Goal: Task Accomplishment & Management: Complete application form

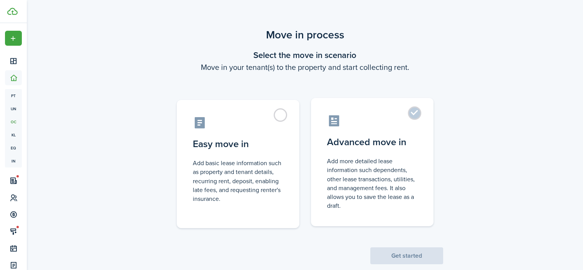
click at [371, 152] on label "Advanced move in Add more detailed lease information such dependents, other lea…" at bounding box center [372, 162] width 123 height 128
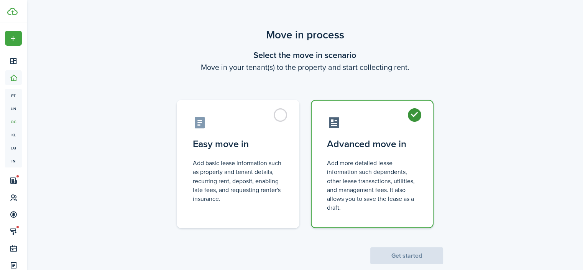
radio input "true"
click at [404, 254] on button "Get started" at bounding box center [407, 255] width 73 height 17
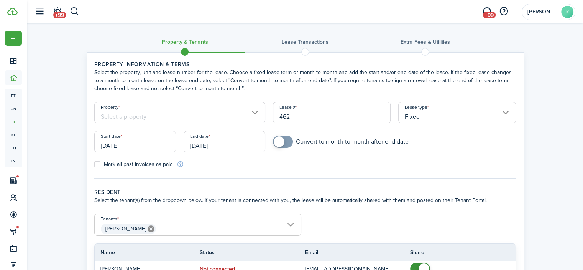
click at [194, 112] on input "Property" at bounding box center [179, 112] width 171 height 21
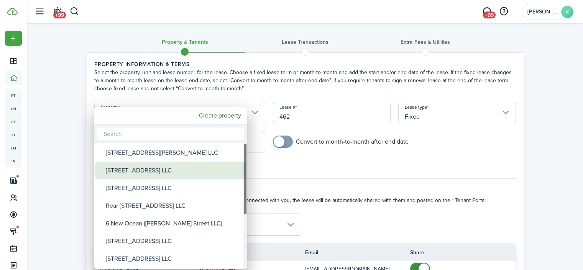
click at [158, 173] on div "[STREET_ADDRESS] LLC" at bounding box center [174, 170] width 136 height 18
type input "[STREET_ADDRESS] LLC"
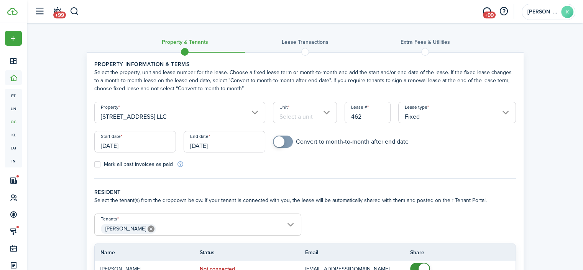
click at [296, 117] on input "Unit" at bounding box center [305, 112] width 64 height 21
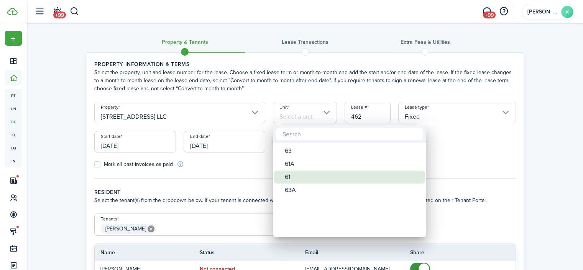
click at [295, 172] on div "61" at bounding box center [353, 176] width 136 height 13
type input "61"
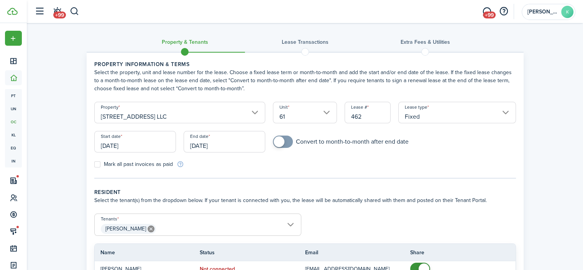
click at [155, 141] on input "[DATE]" at bounding box center [135, 141] width 82 height 21
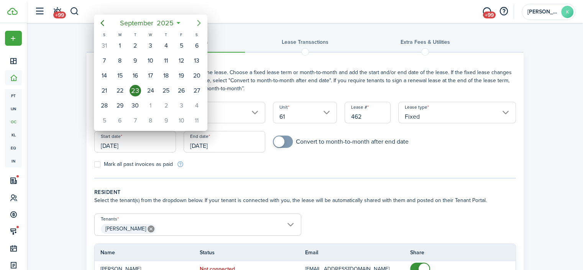
click at [196, 22] on icon "Next page" at bounding box center [198, 22] width 9 height 9
click at [149, 44] on div "1" at bounding box center [151, 46] width 12 height 12
type input "[DATE]"
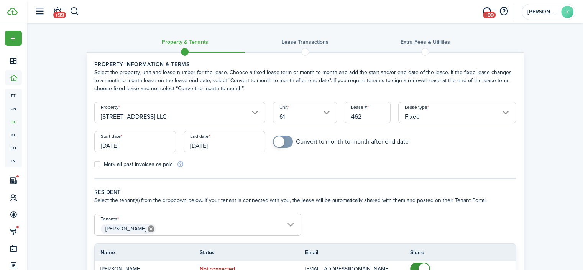
click at [230, 144] on input "[DATE]" at bounding box center [225, 141] width 82 height 21
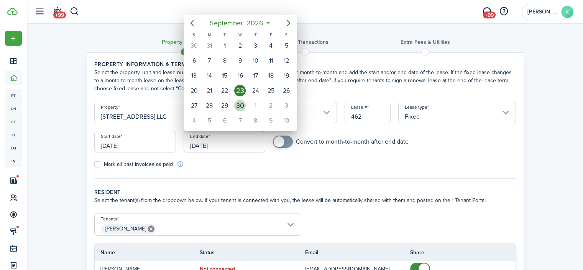
click at [243, 105] on div "30" at bounding box center [240, 106] width 12 height 12
type input "[DATE]"
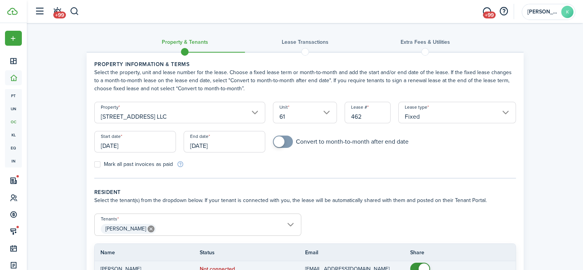
scroll to position [81, 0]
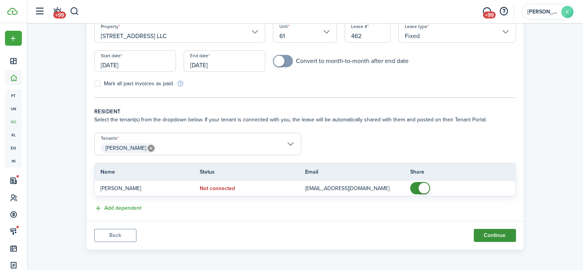
click at [481, 234] on button "Continue" at bounding box center [495, 235] width 42 height 13
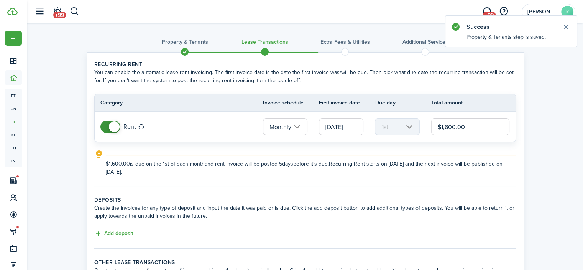
click at [466, 126] on input "$1,600.00" at bounding box center [471, 126] width 79 height 17
type input "$1,800.00"
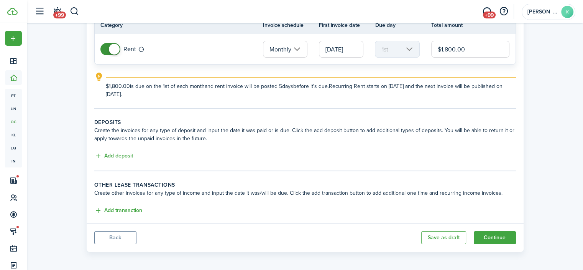
scroll to position [79, 0]
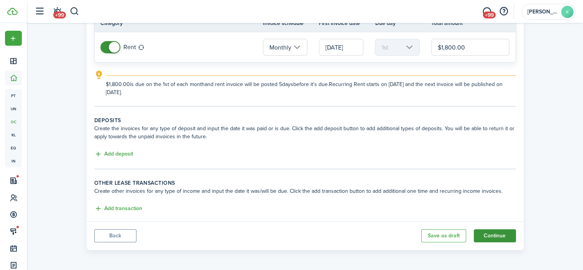
click at [486, 231] on button "Continue" at bounding box center [495, 235] width 42 height 13
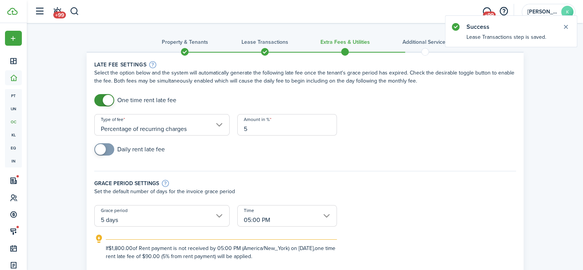
click at [216, 126] on input "Percentage of recurring charges" at bounding box center [161, 124] width 135 height 21
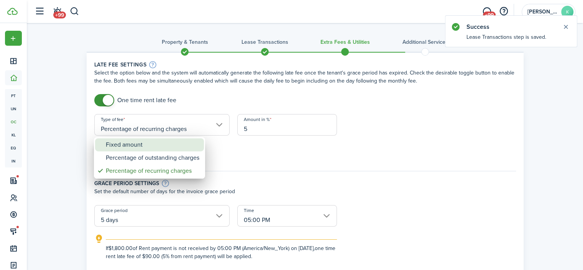
click at [172, 144] on div "Fixed amount" at bounding box center [153, 144] width 94 height 13
type input "Fixed amount"
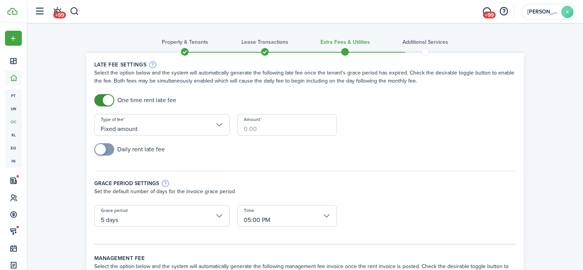
click at [256, 125] on input "Amount" at bounding box center [287, 124] width 100 height 21
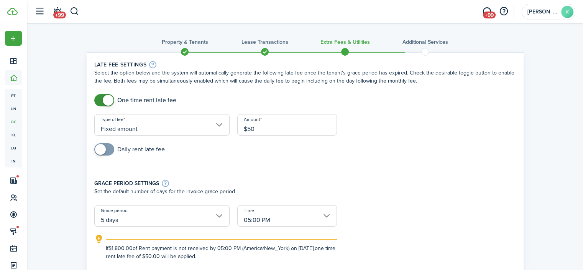
type input "$50.00"
click at [285, 157] on div "Daily rent late fee" at bounding box center [306, 153] width 430 height 20
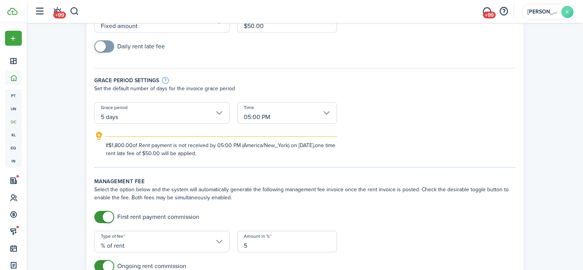
scroll to position [117, 0]
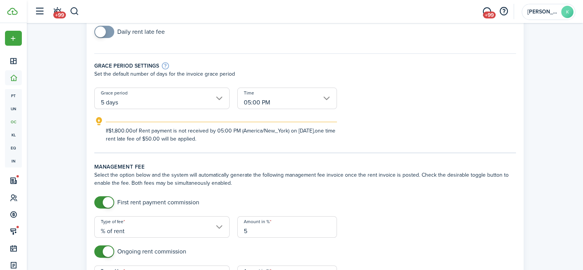
click at [222, 98] on input "5 days" at bounding box center [161, 97] width 135 height 21
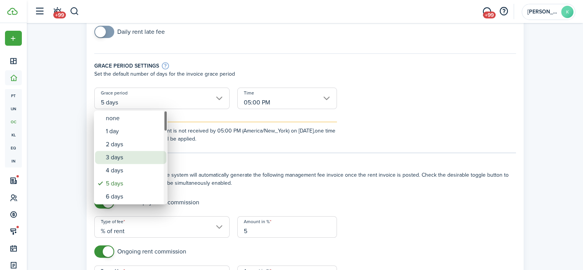
click at [127, 151] on div "3 days" at bounding box center [134, 157] width 56 height 13
type input "3 days"
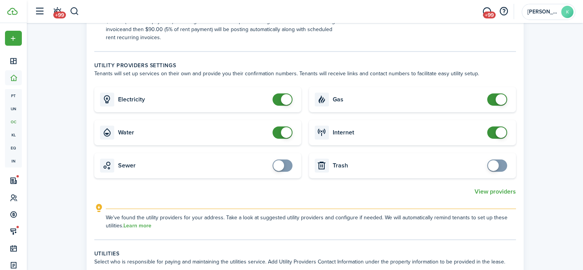
scroll to position [407, 0]
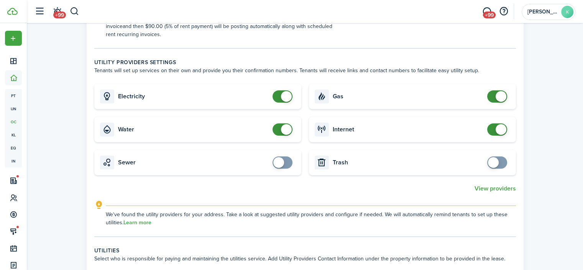
checkbox input "false"
click at [285, 127] on span at bounding box center [286, 129] width 11 height 11
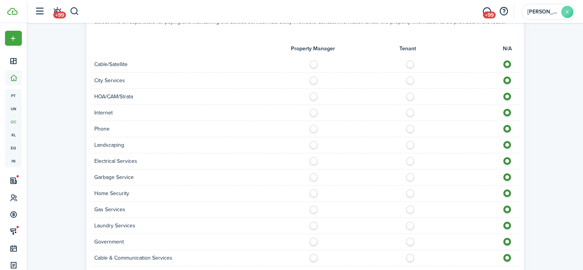
scroll to position [644, 0]
click at [411, 63] on label at bounding box center [412, 62] width 13 height 4
radio input "true"
click at [316, 80] on label at bounding box center [315, 78] width 13 height 4
radio input "true"
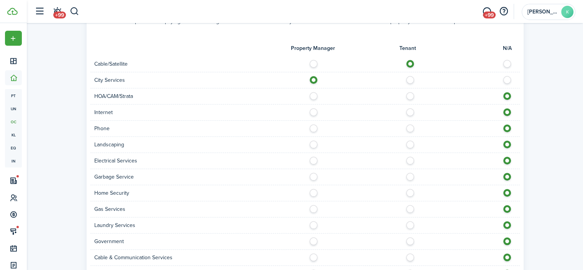
click at [412, 112] on label at bounding box center [412, 110] width 13 height 4
radio input "true"
click at [315, 143] on label at bounding box center [315, 142] width 13 height 4
radio input "true"
click at [411, 160] on label at bounding box center [412, 159] width 13 height 4
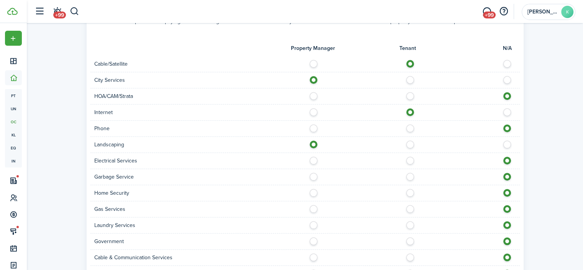
radio input "true"
click at [317, 176] on label at bounding box center [315, 175] width 13 height 4
radio input "true"
click at [413, 208] on label at bounding box center [412, 207] width 13 height 4
radio input "true"
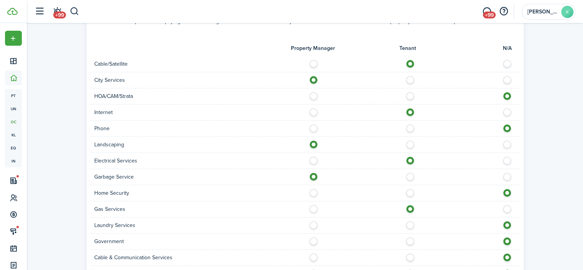
click at [315, 225] on label at bounding box center [315, 223] width 13 height 4
click at [413, 224] on label at bounding box center [412, 223] width 13 height 4
radio input "false"
radio input "true"
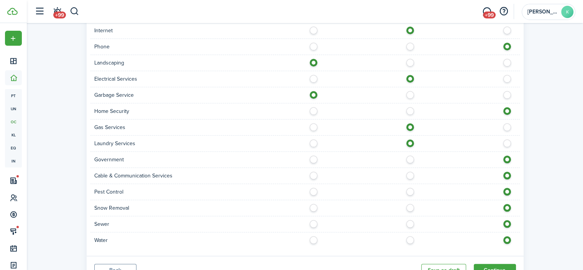
scroll to position [732, 0]
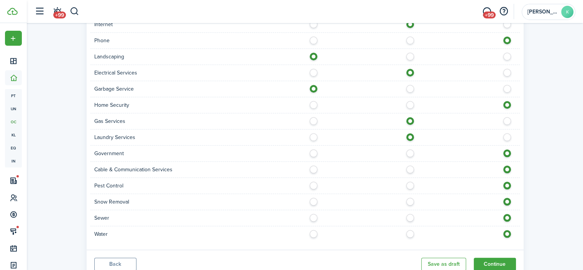
click at [410, 168] on label at bounding box center [412, 167] width 13 height 4
radio input "true"
click at [315, 184] on label at bounding box center [315, 183] width 13 height 4
radio input "true"
click at [315, 200] on label at bounding box center [315, 200] width 13 height 4
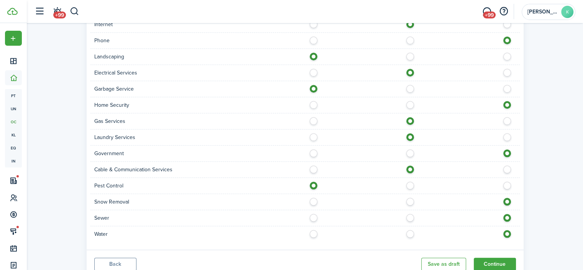
radio input "true"
click at [315, 216] on label at bounding box center [315, 216] width 13 height 4
radio input "true"
click at [315, 232] on label at bounding box center [315, 232] width 13 height 4
radio input "true"
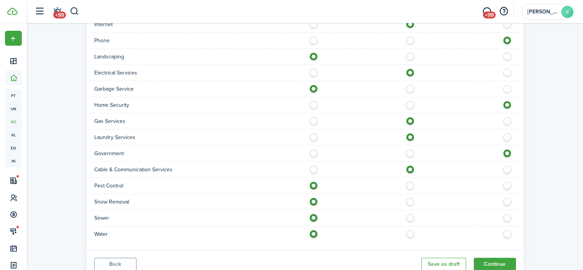
scroll to position [760, 0]
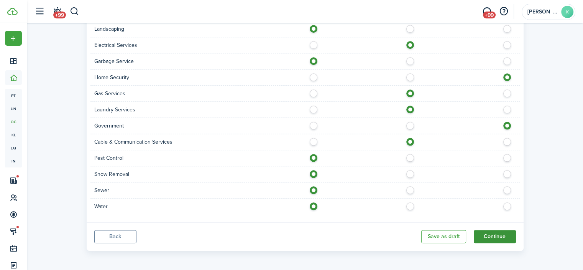
click at [489, 235] on button "Continue" at bounding box center [495, 236] width 42 height 13
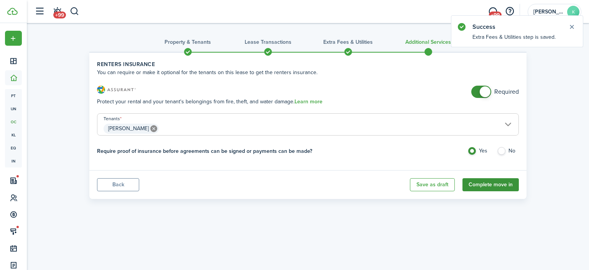
click at [473, 184] on button "Complete move in" at bounding box center [491, 184] width 56 height 13
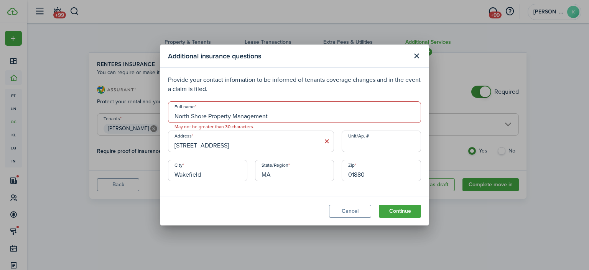
click at [361, 119] on input "North Shore Property Management" at bounding box center [294, 111] width 253 height 21
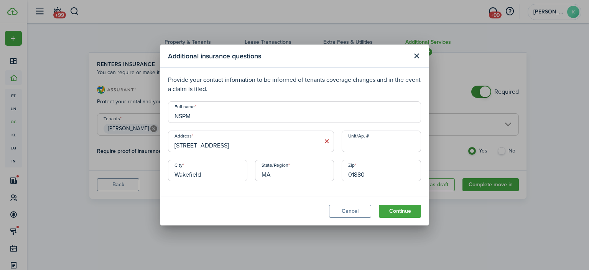
type input "NSPM"
click at [275, 148] on input "[STREET_ADDRESS]" at bounding box center [251, 140] width 166 height 21
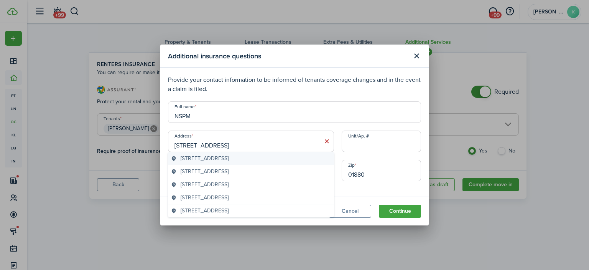
click at [229, 160] on span "[STREET_ADDRESS]" at bounding box center [205, 158] width 48 height 8
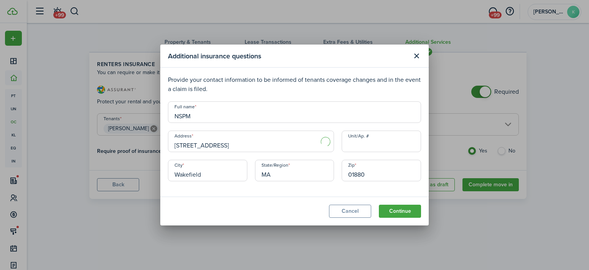
type input "[STREET_ADDRESS]"
click at [373, 145] on input "Unit/Ap. #" at bounding box center [381, 140] width 79 height 21
type input "482"
click at [398, 208] on button "Continue" at bounding box center [400, 210] width 42 height 13
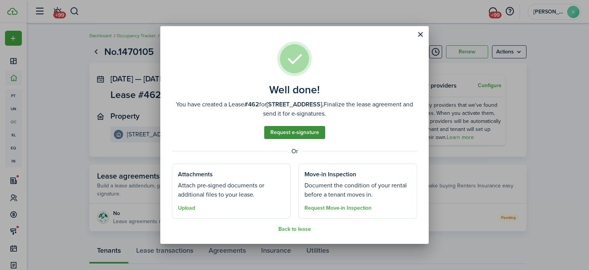
click at [313, 133] on link "Request e-signature" at bounding box center [294, 132] width 61 height 13
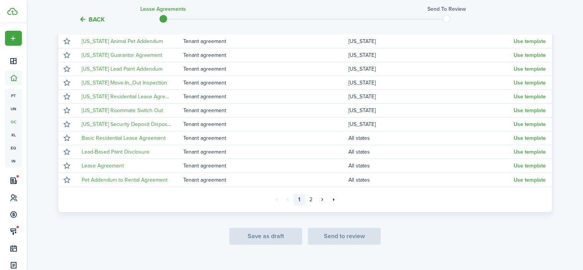
scroll to position [178, 0]
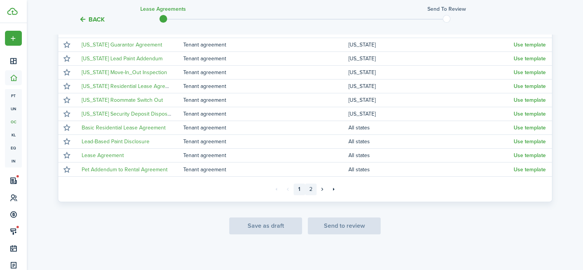
click at [310, 189] on link "2" at bounding box center [311, 189] width 12 height 12
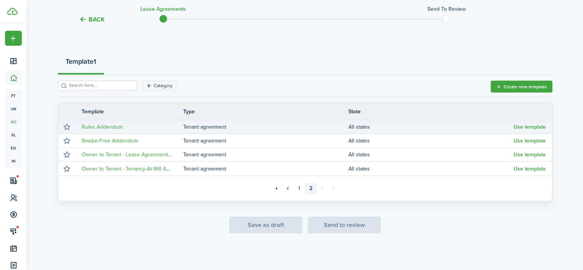
scroll to position [68, 0]
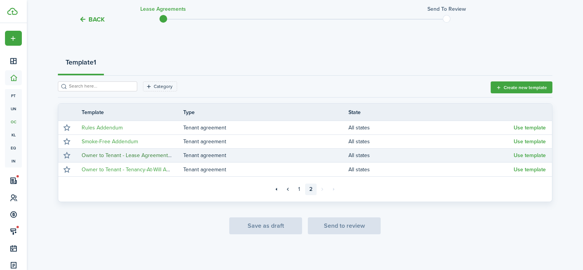
click at [157, 155] on link "Owner to Tenant - Lease Agreement Template w/ Pet Addendum 2019" at bounding box center [165, 155] width 166 height 8
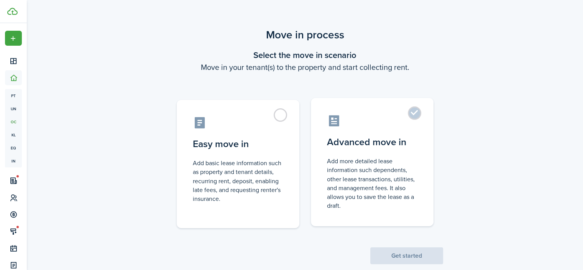
click at [390, 148] on control-radio-card-title "Advanced move in" at bounding box center [372, 142] width 91 height 14
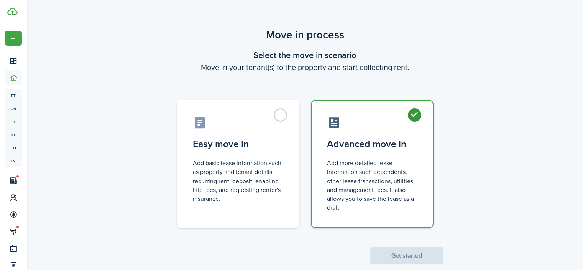
radio input "true"
click at [393, 255] on button "Get started" at bounding box center [407, 255] width 73 height 17
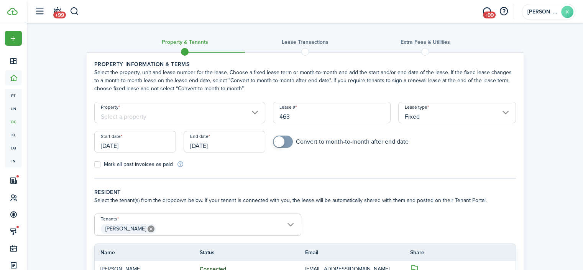
click at [255, 122] on input "Property" at bounding box center [179, 112] width 171 height 21
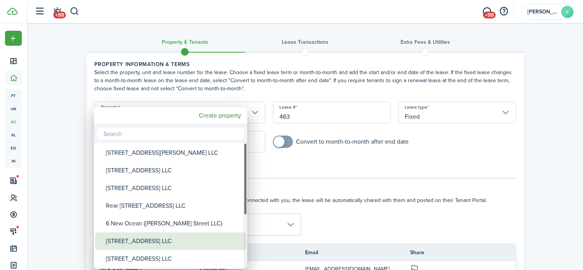
click at [142, 237] on div "[STREET_ADDRESS] LLC" at bounding box center [174, 241] width 136 height 18
type input "[STREET_ADDRESS] LLC"
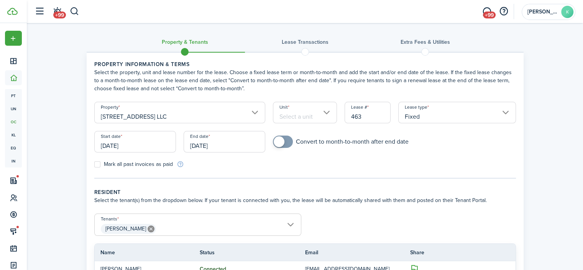
click at [321, 112] on input "Unit" at bounding box center [305, 112] width 64 height 21
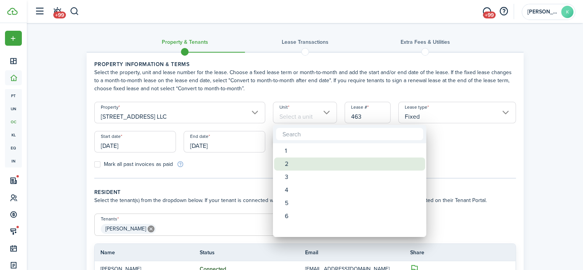
click at [291, 163] on div "2" at bounding box center [353, 163] width 136 height 13
type input "2"
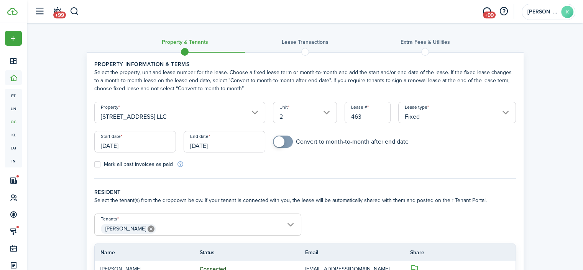
click at [163, 145] on input "[DATE]" at bounding box center [135, 141] width 82 height 21
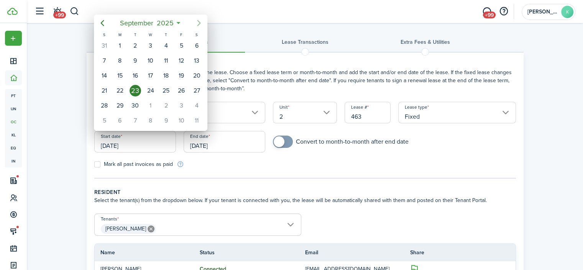
click at [200, 21] on icon "Next page" at bounding box center [198, 22] width 9 height 9
click at [149, 44] on div "1" at bounding box center [151, 46] width 12 height 12
type input "[DATE]"
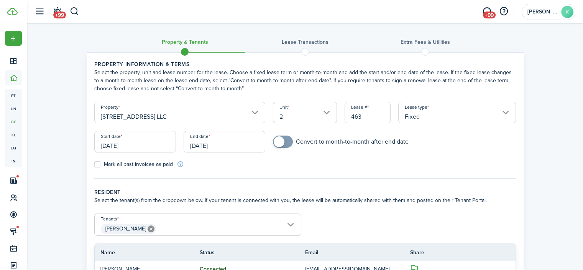
click at [228, 142] on input "[DATE]" at bounding box center [225, 141] width 82 height 21
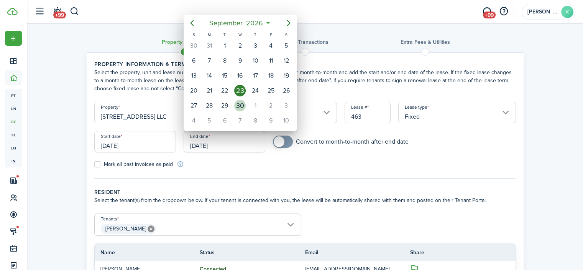
click at [234, 106] on div "30" at bounding box center [239, 105] width 15 height 15
type input "[DATE]"
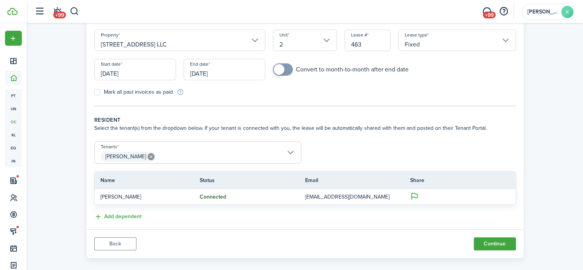
scroll to position [72, 0]
click at [290, 151] on span "Gloria Gonzalez" at bounding box center [198, 156] width 206 height 13
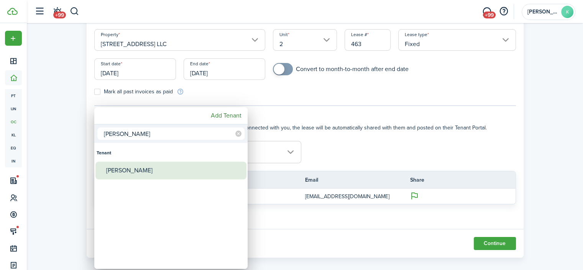
type input "adan"
click at [183, 163] on div "Adan Santiago" at bounding box center [174, 170] width 136 height 18
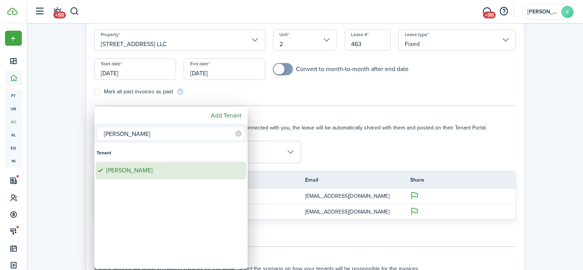
click at [158, 174] on div "Adan Santiago" at bounding box center [174, 170] width 136 height 18
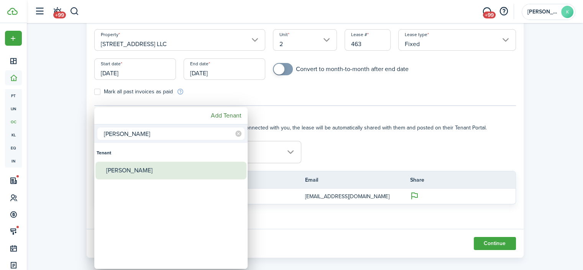
click at [160, 171] on div "Adan Santiago" at bounding box center [174, 170] width 136 height 18
type input "Gloria Gonzalez, Adan Santiago"
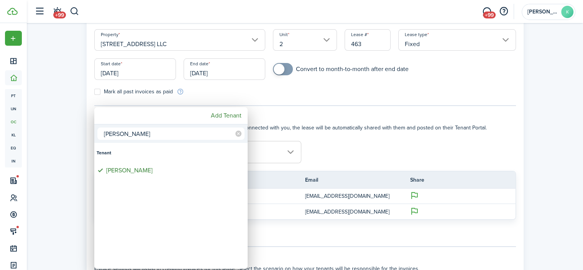
click at [318, 132] on div at bounding box center [292, 135] width 706 height 392
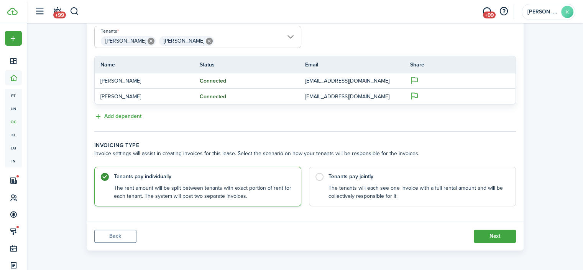
scroll to position [188, 0]
click at [340, 176] on control-radio-card-title "Tenants pay jointly" at bounding box center [419, 174] width 180 height 8
radio input "false"
radio input "true"
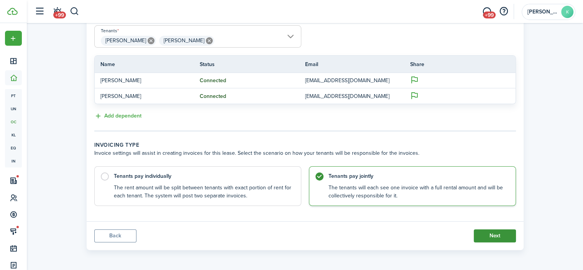
click at [491, 239] on button "Next" at bounding box center [495, 235] width 42 height 13
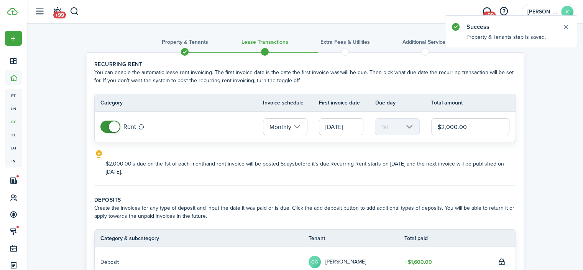
click at [453, 127] on input "$2,000.00" at bounding box center [471, 126] width 79 height 17
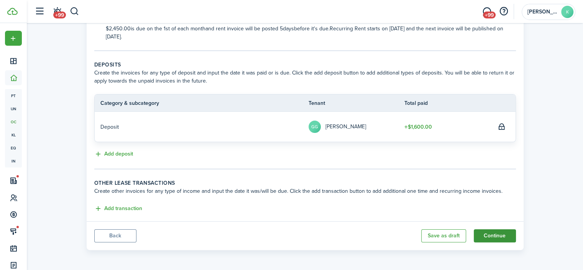
type input "$2,450.00"
click at [487, 235] on button "Continue" at bounding box center [495, 235] width 42 height 13
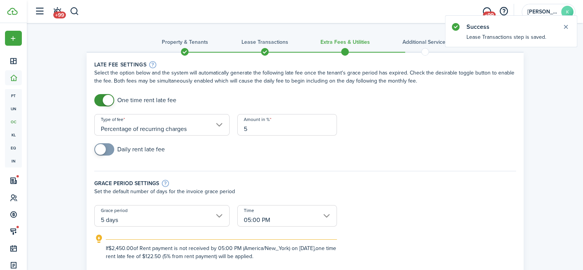
click at [218, 124] on input "Percentage of recurring charges" at bounding box center [161, 124] width 135 height 21
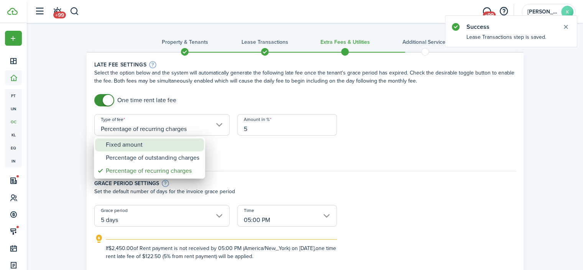
click at [169, 144] on div "Fixed amount" at bounding box center [153, 144] width 94 height 13
type input "Fixed amount"
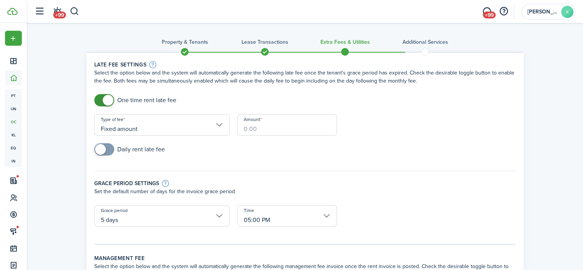
click at [257, 133] on input "Amount" at bounding box center [287, 124] width 100 height 21
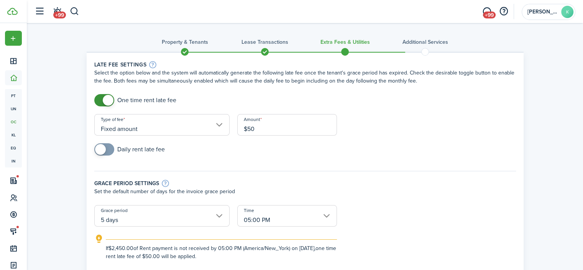
type input "$50.00"
click at [237, 148] on div "Daily rent late fee" at bounding box center [306, 153] width 430 height 20
click at [216, 215] on input "5 days" at bounding box center [161, 215] width 135 height 21
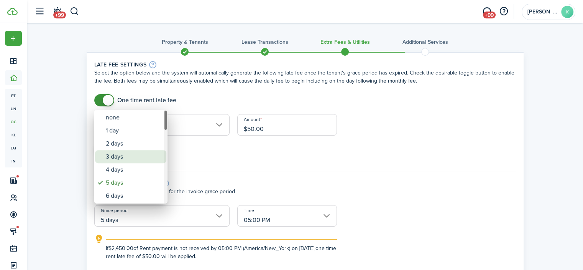
click at [150, 162] on div "3 days" at bounding box center [134, 156] width 56 height 13
type input "3 days"
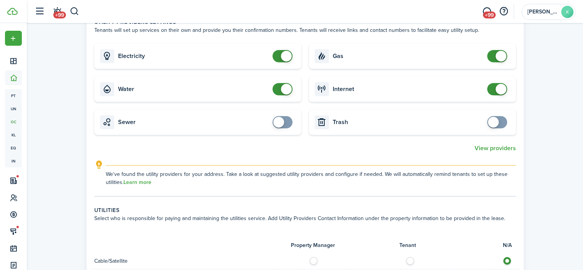
scroll to position [452, 0]
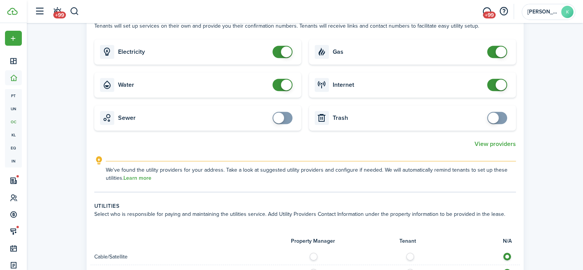
checkbox input "false"
click at [282, 83] on span at bounding box center [286, 84] width 11 height 11
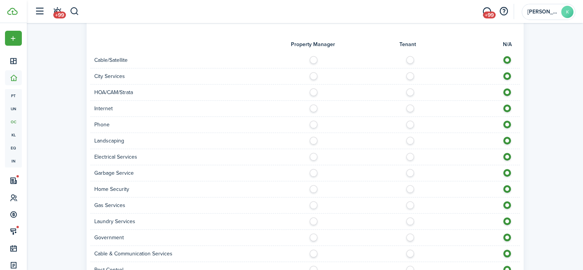
scroll to position [649, 0]
click at [412, 59] on label at bounding box center [412, 58] width 13 height 4
radio input "true"
click at [313, 76] on label at bounding box center [315, 74] width 13 height 4
radio input "true"
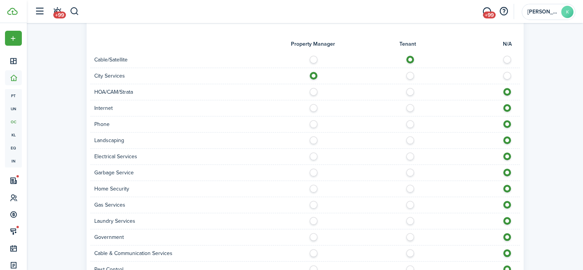
click at [411, 108] on label at bounding box center [412, 106] width 13 height 4
radio input "true"
click at [311, 140] on label at bounding box center [315, 138] width 13 height 4
radio input "true"
click at [410, 156] on label at bounding box center [412, 154] width 13 height 4
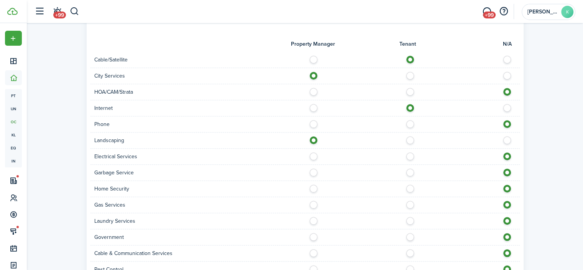
radio input "true"
click at [312, 172] on label at bounding box center [315, 170] width 13 height 4
radio input "true"
click at [413, 204] on label at bounding box center [412, 203] width 13 height 4
click at [509, 206] on div at bounding box center [412, 205] width 215 height 8
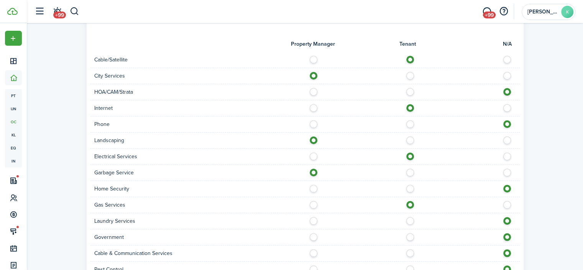
click at [510, 204] on label at bounding box center [509, 203] width 13 height 4
radio input "false"
radio input "true"
click at [409, 203] on label at bounding box center [412, 203] width 13 height 4
radio input "true"
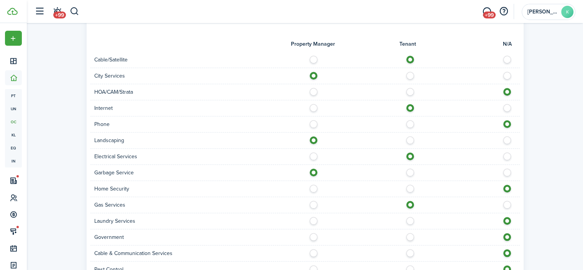
click at [412, 219] on label at bounding box center [412, 219] width 13 height 4
radio input "true"
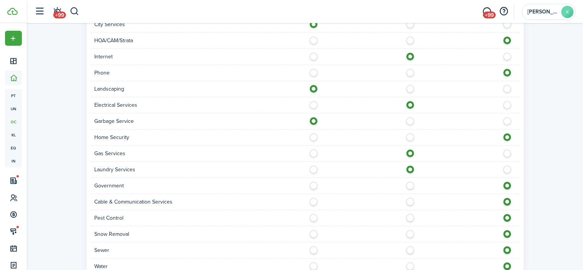
scroll to position [702, 0]
click at [313, 216] on label at bounding box center [315, 214] width 13 height 4
radio input "true"
click at [411, 200] on label at bounding box center [412, 198] width 13 height 4
radio input "true"
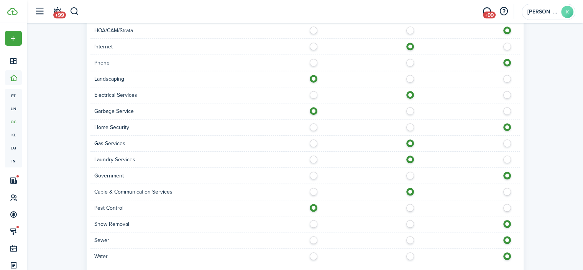
scroll to position [716, 0]
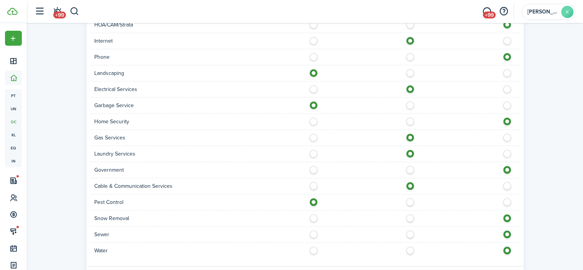
click at [311, 218] on label at bounding box center [315, 216] width 13 height 4
radio input "true"
click at [312, 234] on label at bounding box center [315, 232] width 13 height 4
radio input "true"
click at [316, 252] on div at bounding box center [412, 250] width 215 height 8
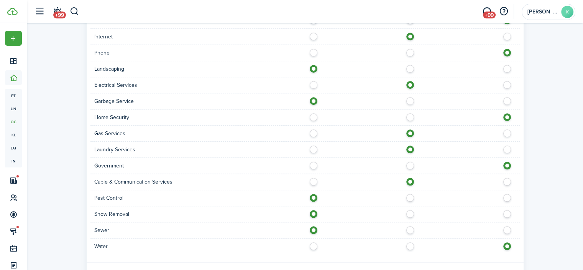
scroll to position [730, 0]
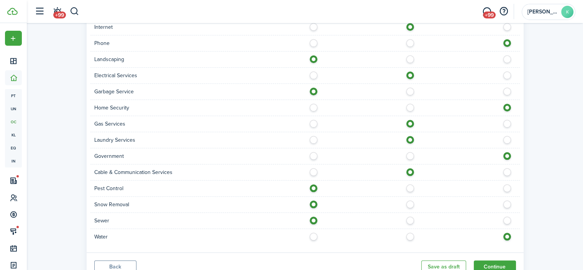
click at [316, 238] on div at bounding box center [412, 236] width 215 height 8
click at [314, 234] on label at bounding box center [315, 234] width 13 height 4
radio input "true"
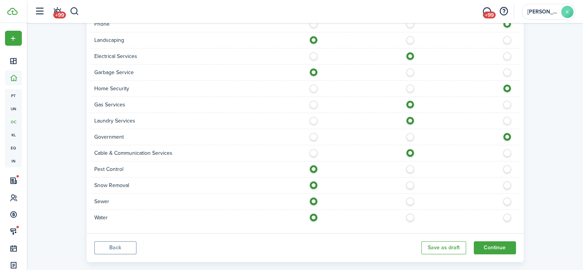
scroll to position [760, 0]
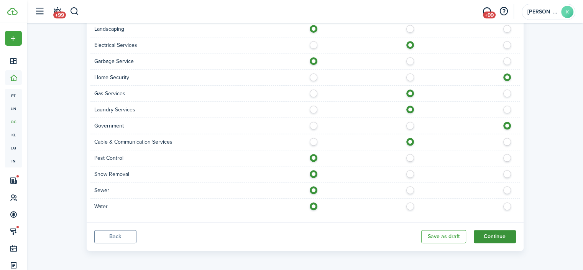
click at [494, 236] on button "Continue" at bounding box center [495, 236] width 42 height 13
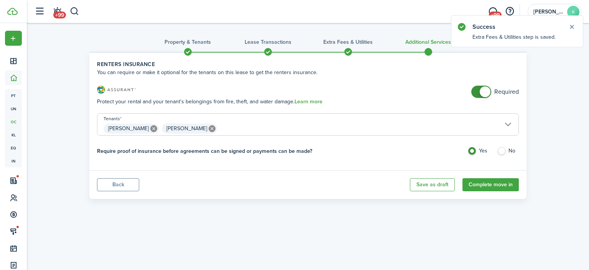
click at [209, 129] on icon at bounding box center [212, 128] width 7 height 7
type input "Gloria Gonzalez"
click at [506, 185] on button "Complete move in" at bounding box center [491, 184] width 56 height 13
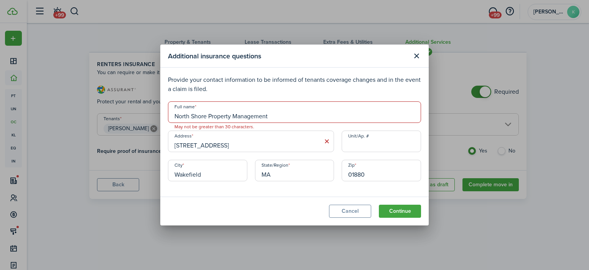
click at [278, 113] on input "North Shore Property Management" at bounding box center [294, 111] width 253 height 21
click at [278, 117] on input "North Shore Property Management" at bounding box center [294, 111] width 253 height 21
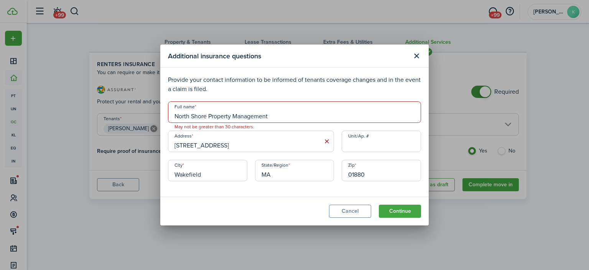
click at [278, 117] on input "North Shore Property Management" at bounding box center [294, 111] width 253 height 21
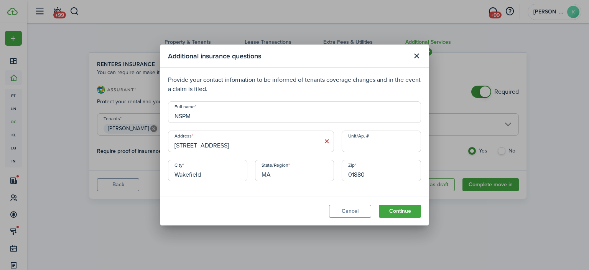
type input "NSPM"
click at [264, 148] on input "271 Water Street" at bounding box center [251, 140] width 166 height 21
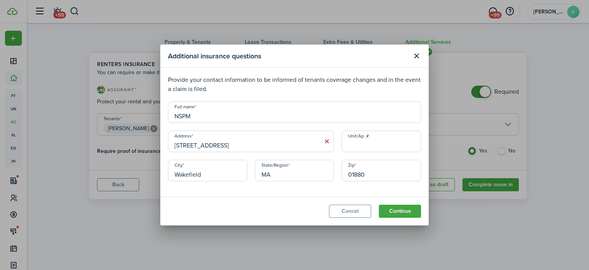
click at [264, 148] on input "271 Water Street" at bounding box center [251, 140] width 166 height 21
click at [263, 146] on input "271 Water Street" at bounding box center [251, 140] width 166 height 21
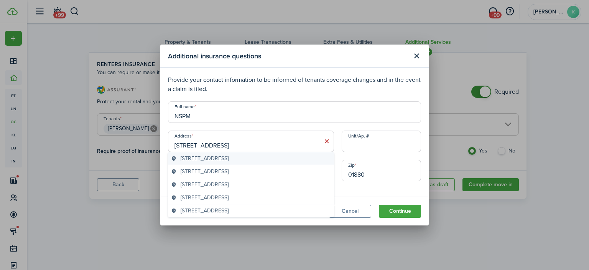
click at [229, 157] on span "[STREET_ADDRESS]" at bounding box center [205, 158] width 48 height 8
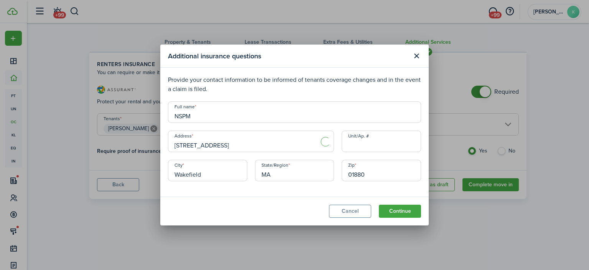
type input "[STREET_ADDRESS]"
click at [361, 145] on input "Unit/Ap. #" at bounding box center [381, 140] width 79 height 21
type input "482"
click at [397, 211] on button "Continue" at bounding box center [400, 210] width 42 height 13
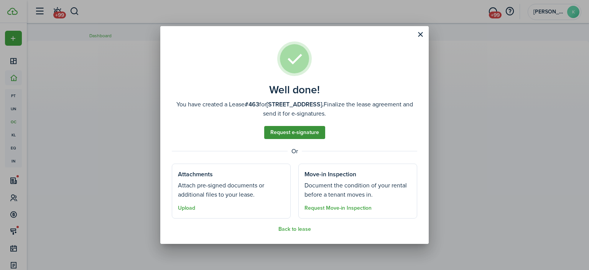
click at [308, 129] on link "Request e-signature" at bounding box center [294, 132] width 61 height 13
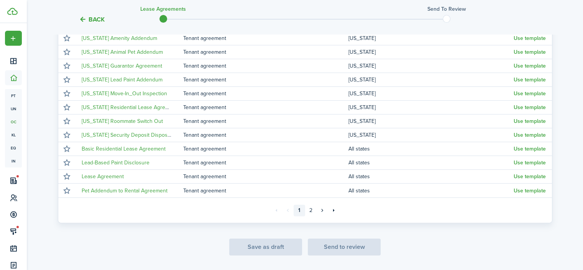
scroll to position [178, 0]
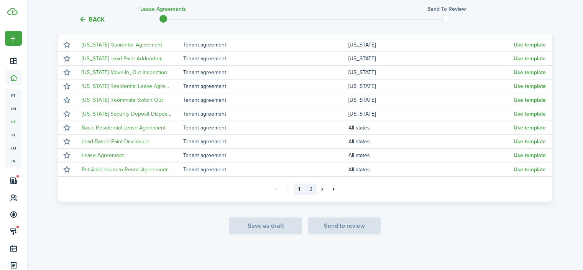
click at [307, 188] on link "2" at bounding box center [311, 189] width 12 height 12
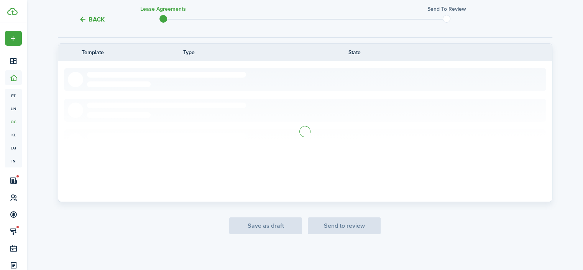
scroll to position [68, 0]
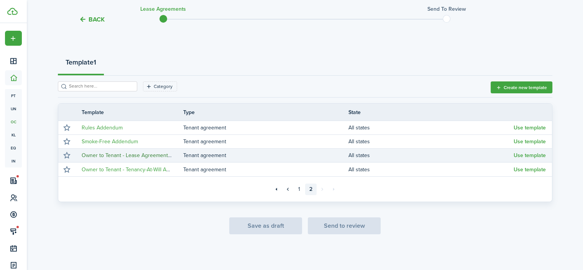
click at [161, 152] on link "Owner to Tenant - Lease Agreement Template w/ Pet Addendum 2019" at bounding box center [165, 155] width 166 height 8
